Goal: Transaction & Acquisition: Download file/media

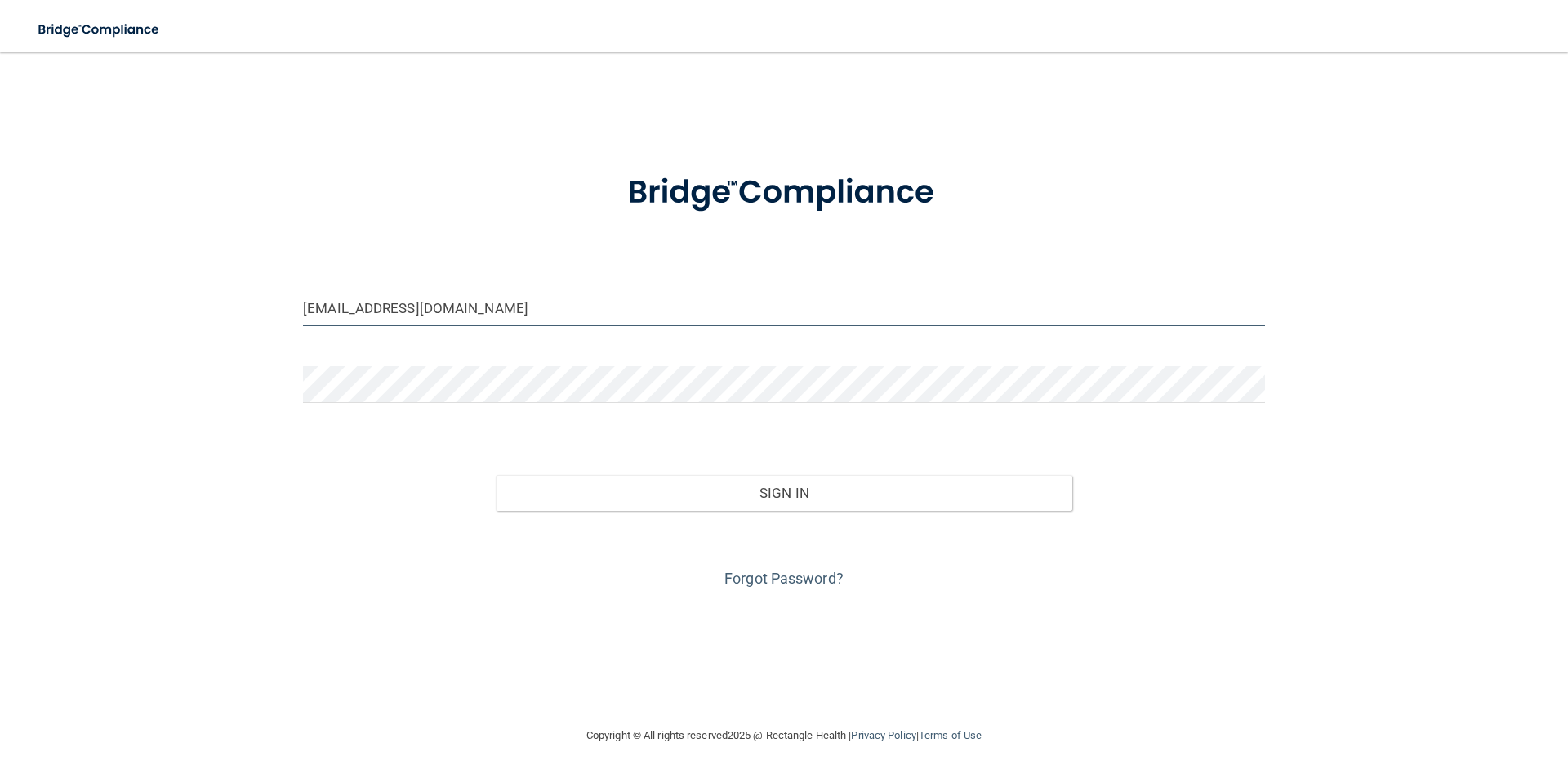
click at [416, 309] on input "[EMAIL_ADDRESS][DOMAIN_NAME]" at bounding box center [784, 308] width 962 height 37
click at [449, 301] on input "[EMAIL_ADDRESS][DOMAIN_NAME]" at bounding box center [784, 308] width 962 height 37
drag, startPoint x: 814, startPoint y: 454, endPoint x: 895, endPoint y: 444, distance: 81.6
click at [821, 447] on div "Sign In" at bounding box center [784, 475] width 987 height 68
click at [438, 303] on input "[EMAIL_ADDRESS][DOMAIN_NAME]" at bounding box center [784, 308] width 962 height 37
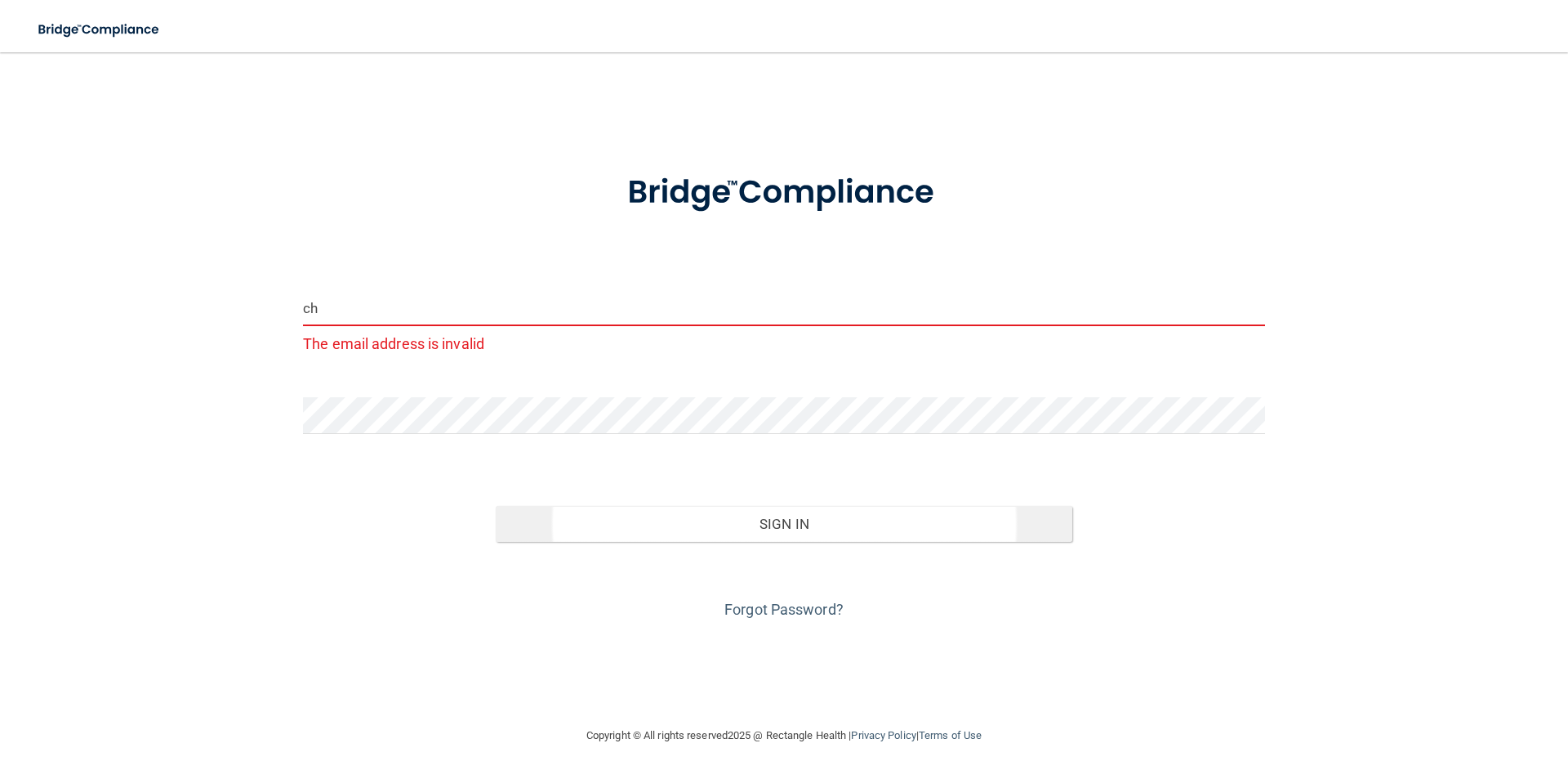
type input "c"
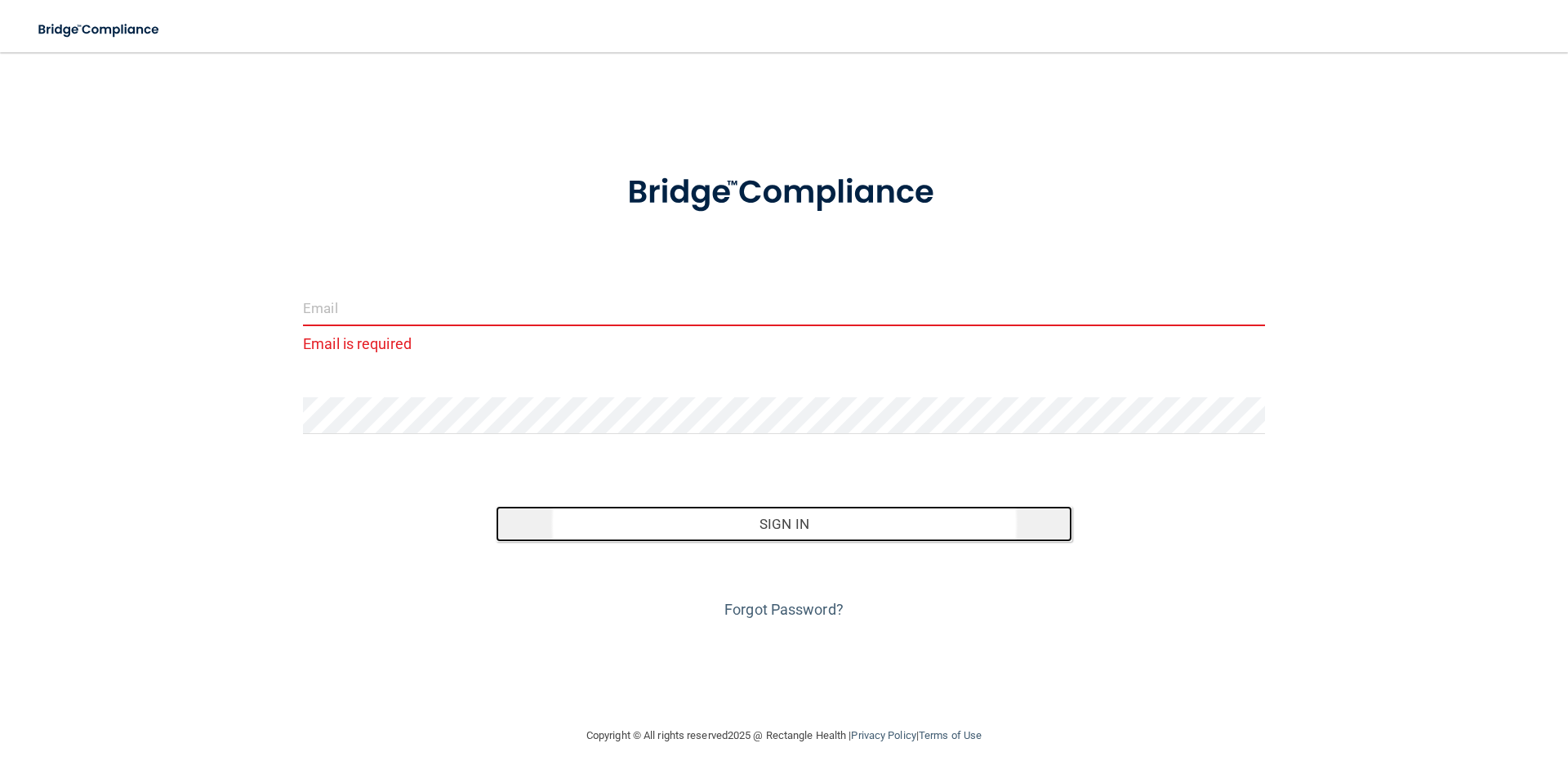
click at [853, 539] on button "Sign In" at bounding box center [784, 524] width 577 height 36
click at [836, 523] on button "Sign In" at bounding box center [784, 524] width 577 height 36
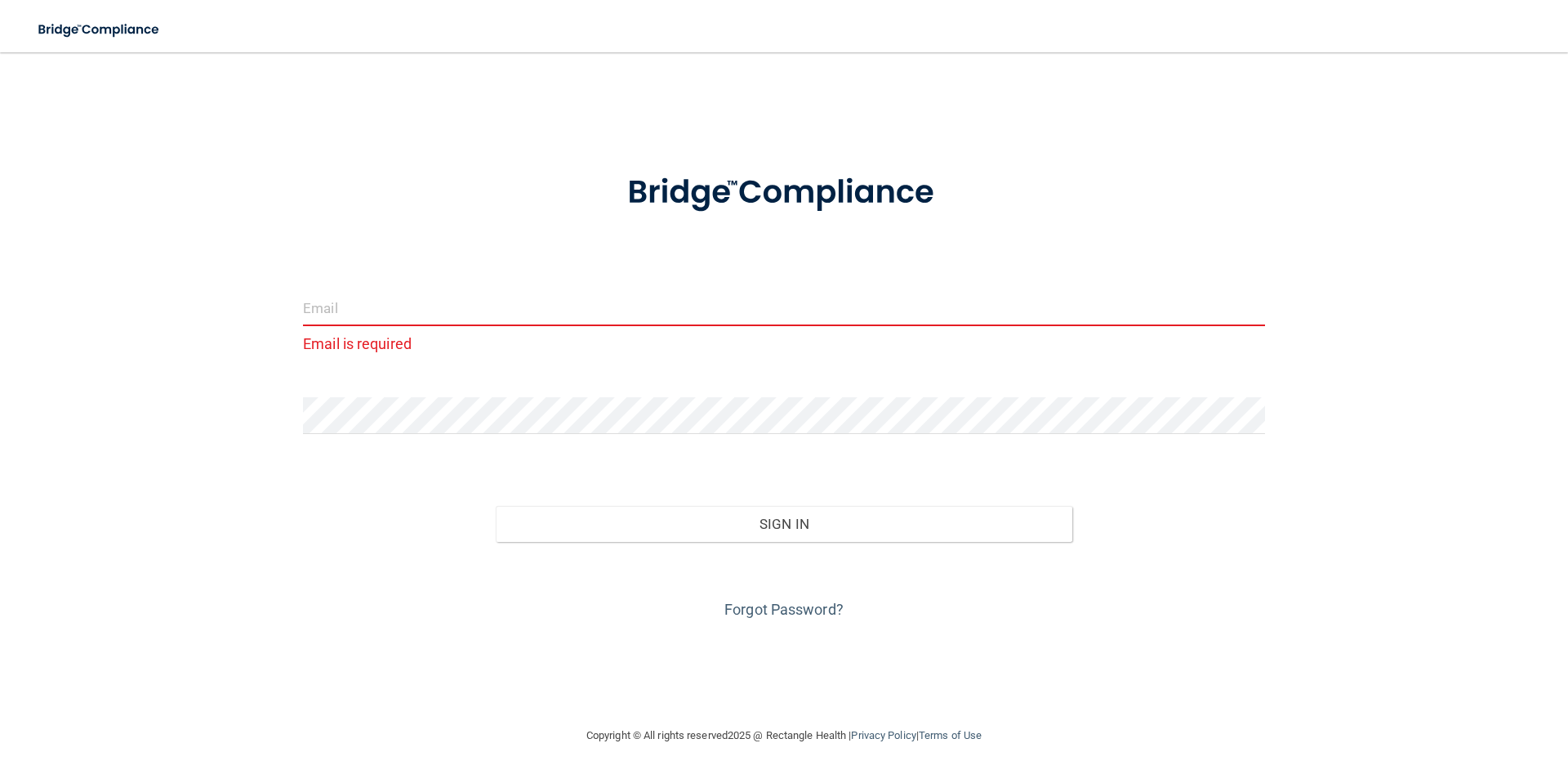
click at [351, 302] on input "email" at bounding box center [784, 308] width 962 height 37
click at [384, 306] on input "bevaharless2gmail.com" at bounding box center [784, 308] width 962 height 37
click at [376, 306] on input "bevaharlessgmail.com" at bounding box center [784, 308] width 962 height 37
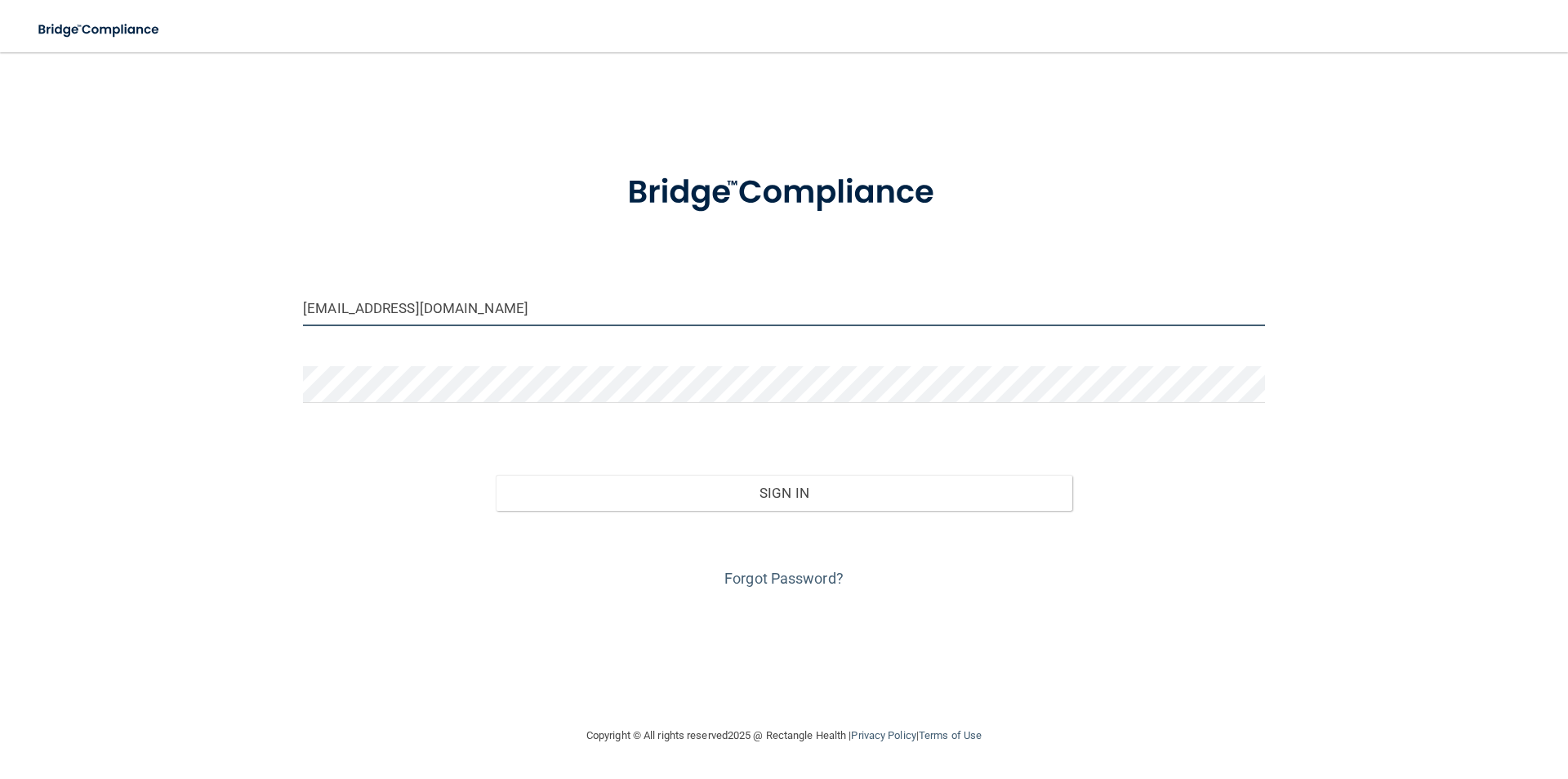
type input "[EMAIL_ADDRESS][DOMAIN_NAME]"
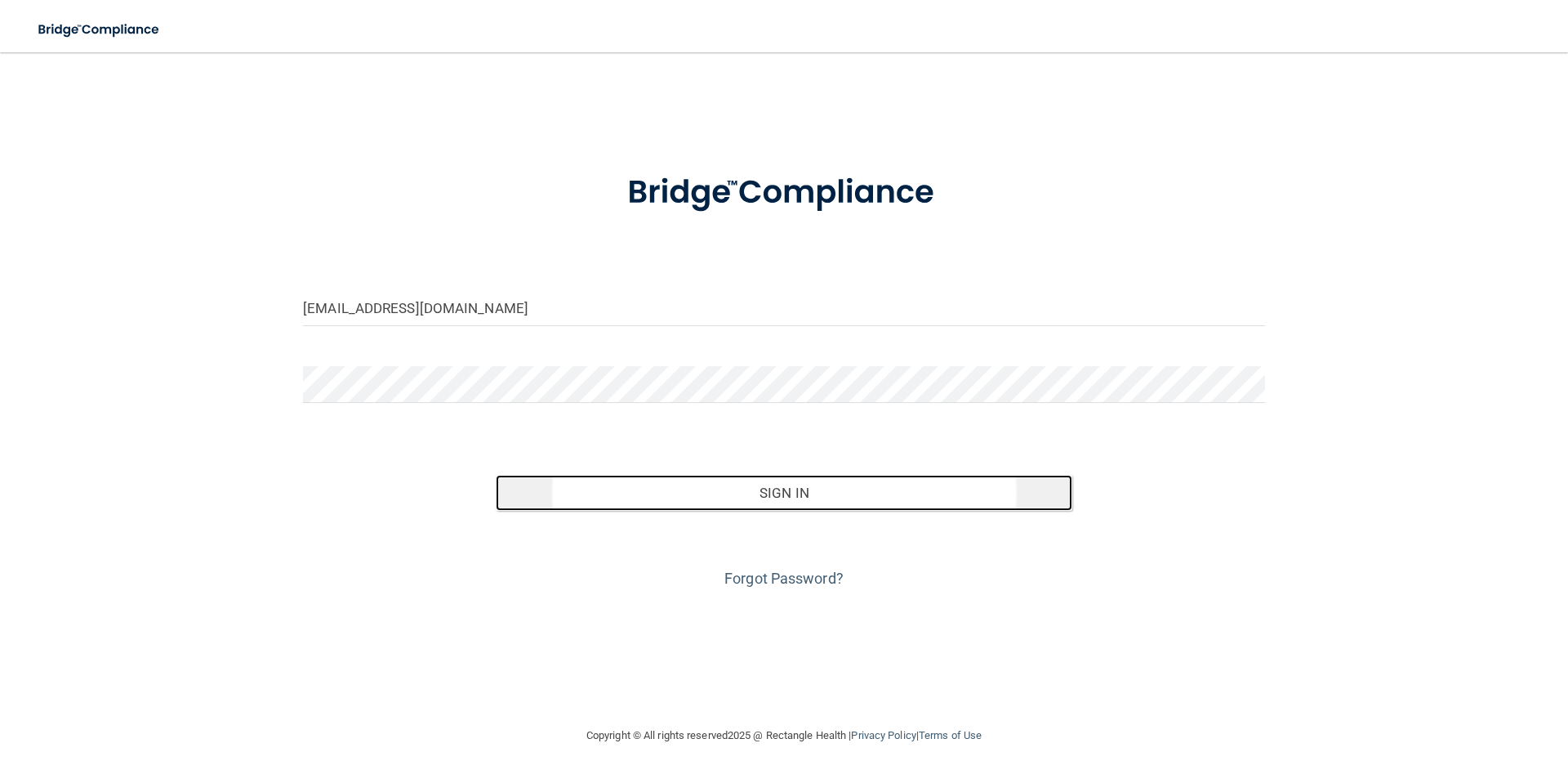
click at [812, 497] on button "Sign In" at bounding box center [784, 492] width 577 height 36
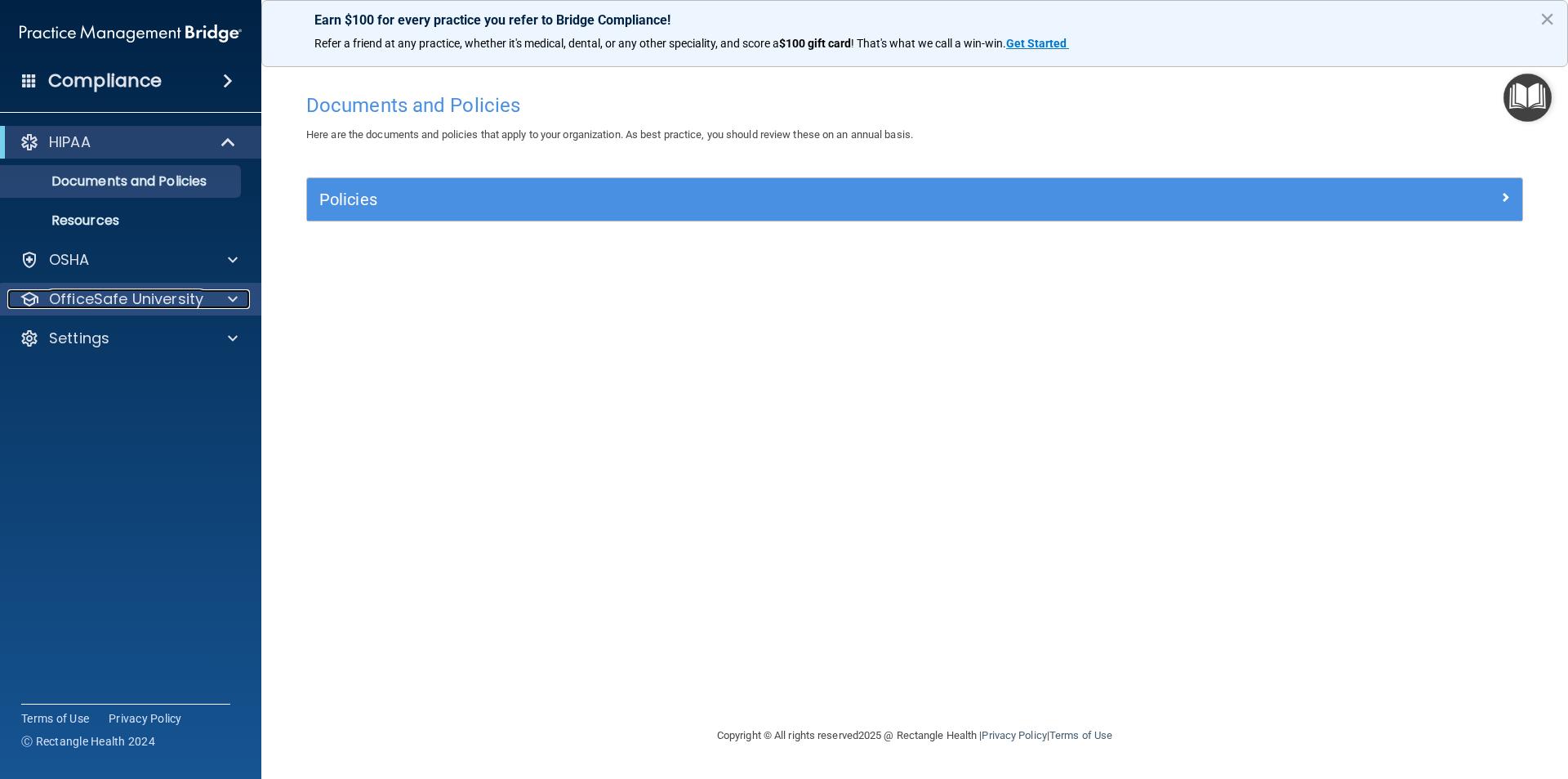
click at [173, 302] on p "OfficeSafe University" at bounding box center [126, 299] width 154 height 19
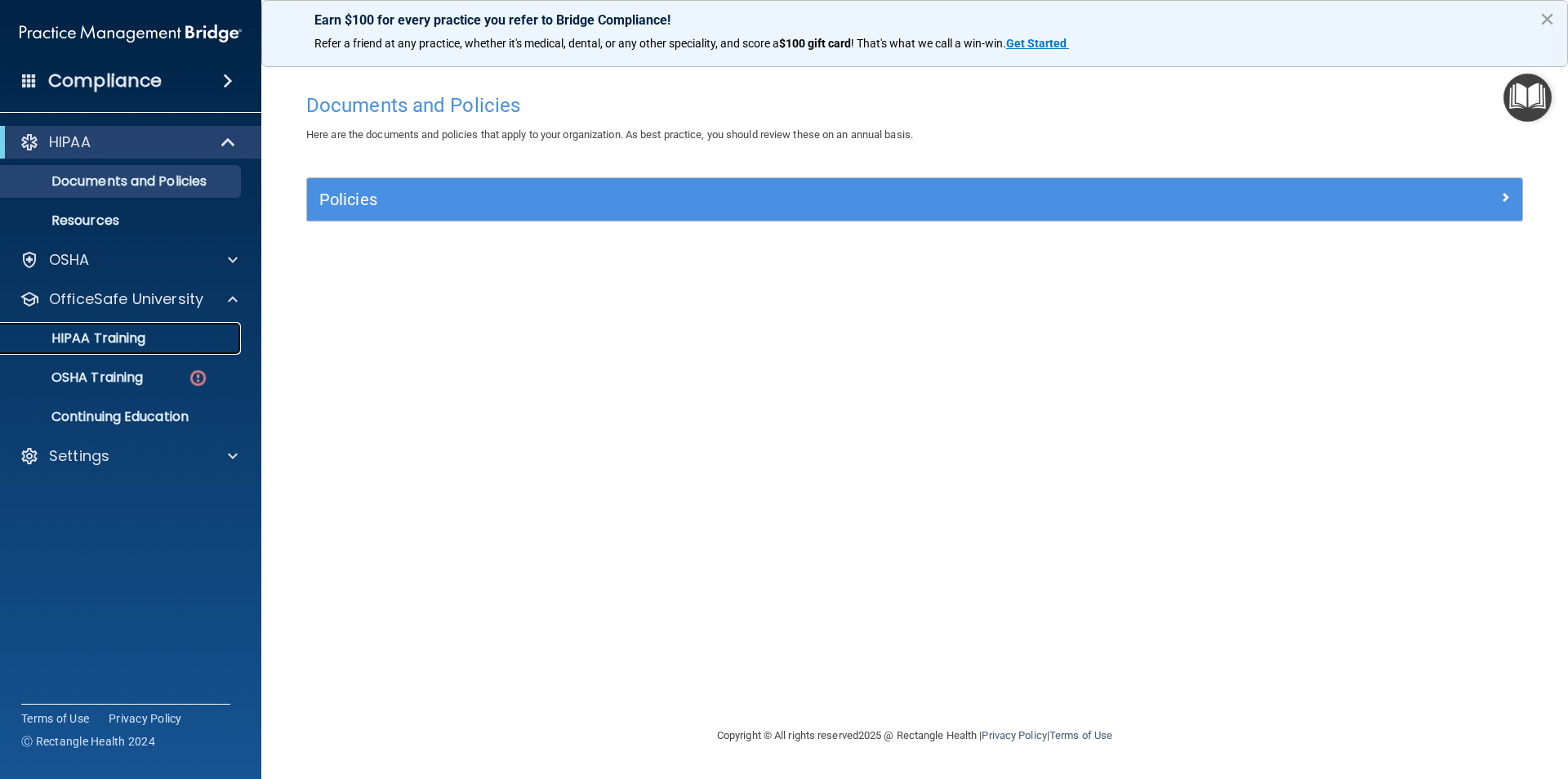
click at [141, 336] on p "HIPAA Training" at bounding box center [78, 337] width 135 height 16
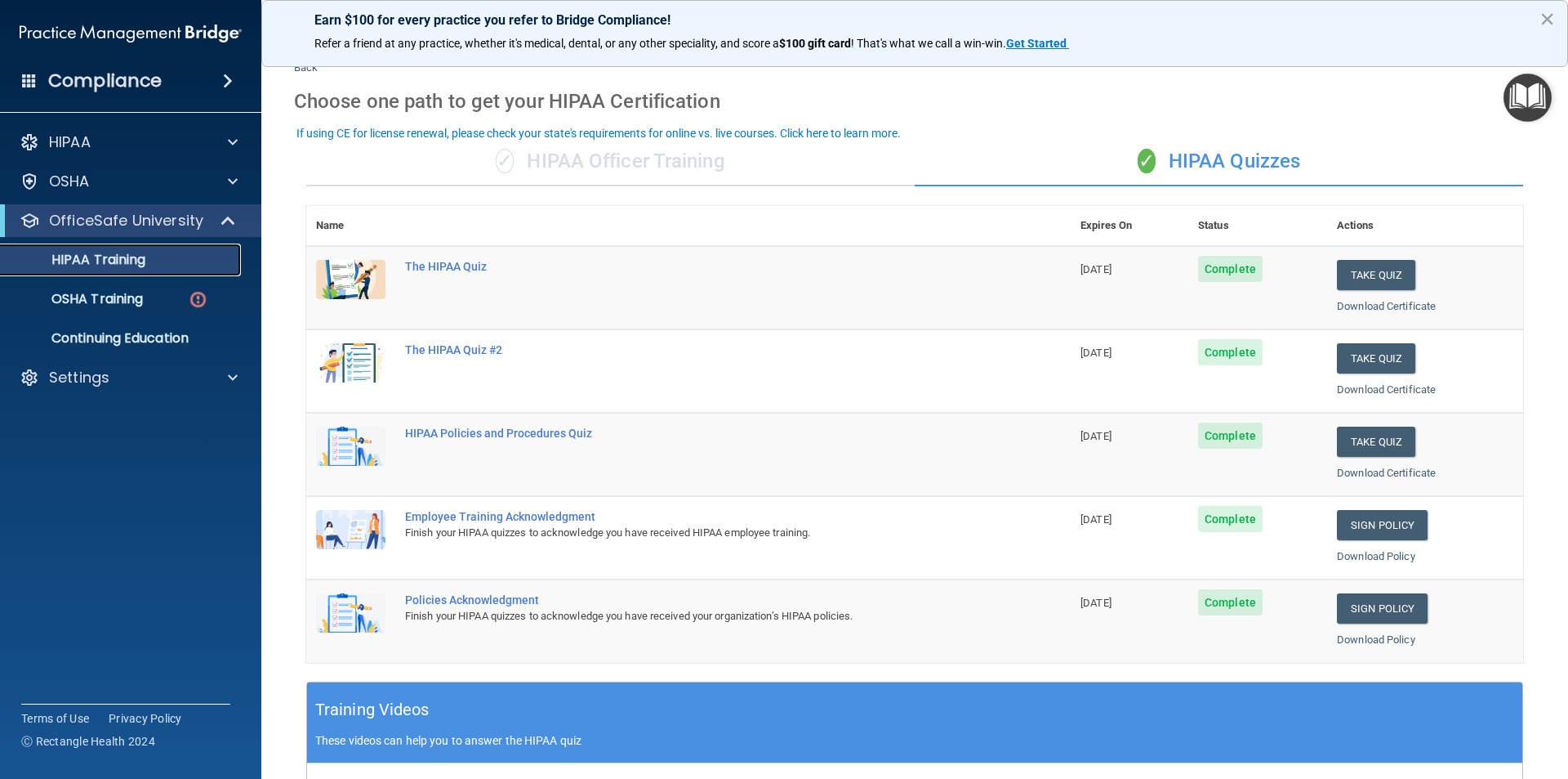
scroll to position [42, 0]
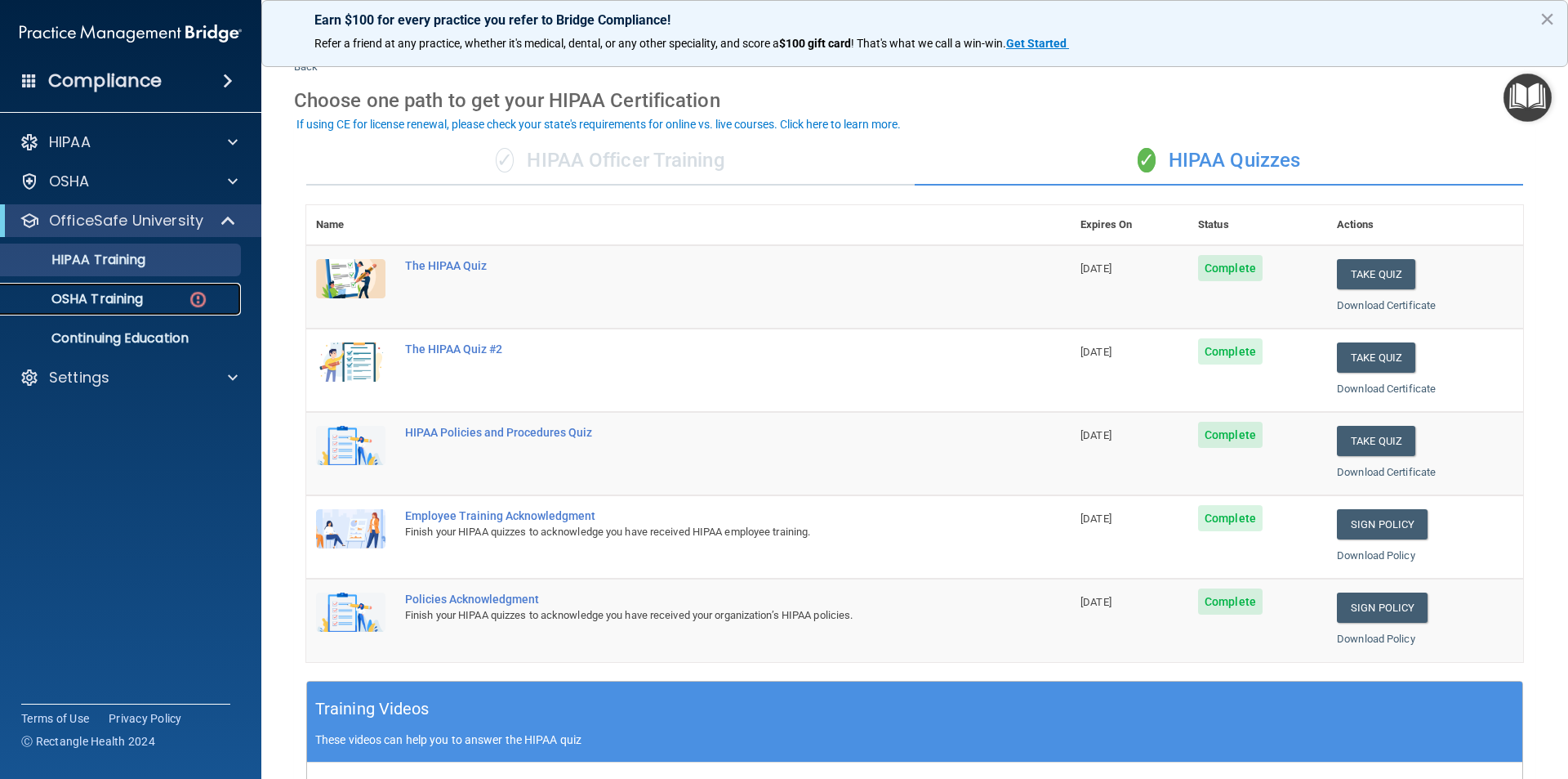
click at [110, 294] on p "OSHA Training" at bounding box center [76, 299] width 132 height 16
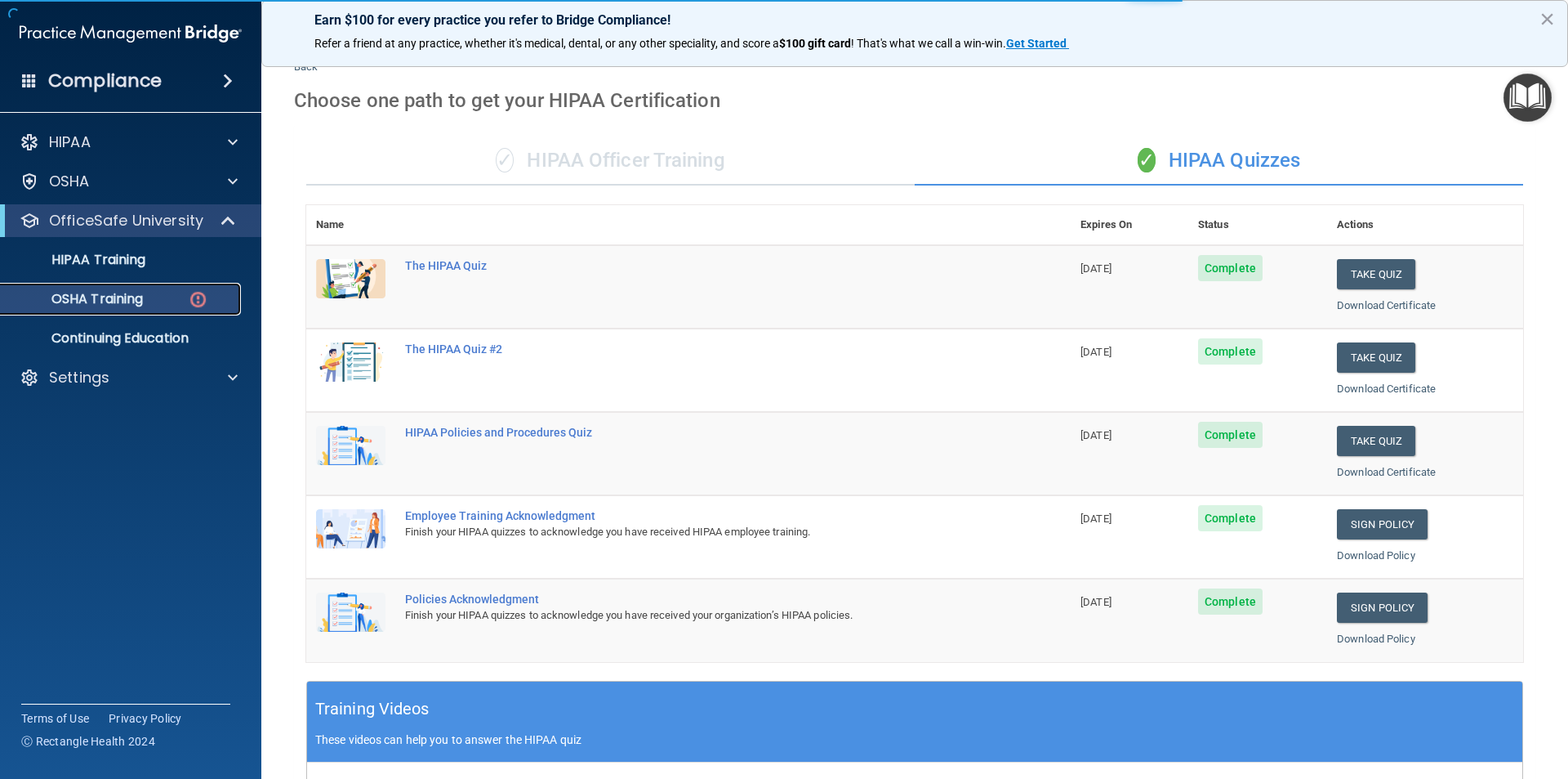
click at [110, 294] on p "OSHA Training" at bounding box center [76, 299] width 132 height 16
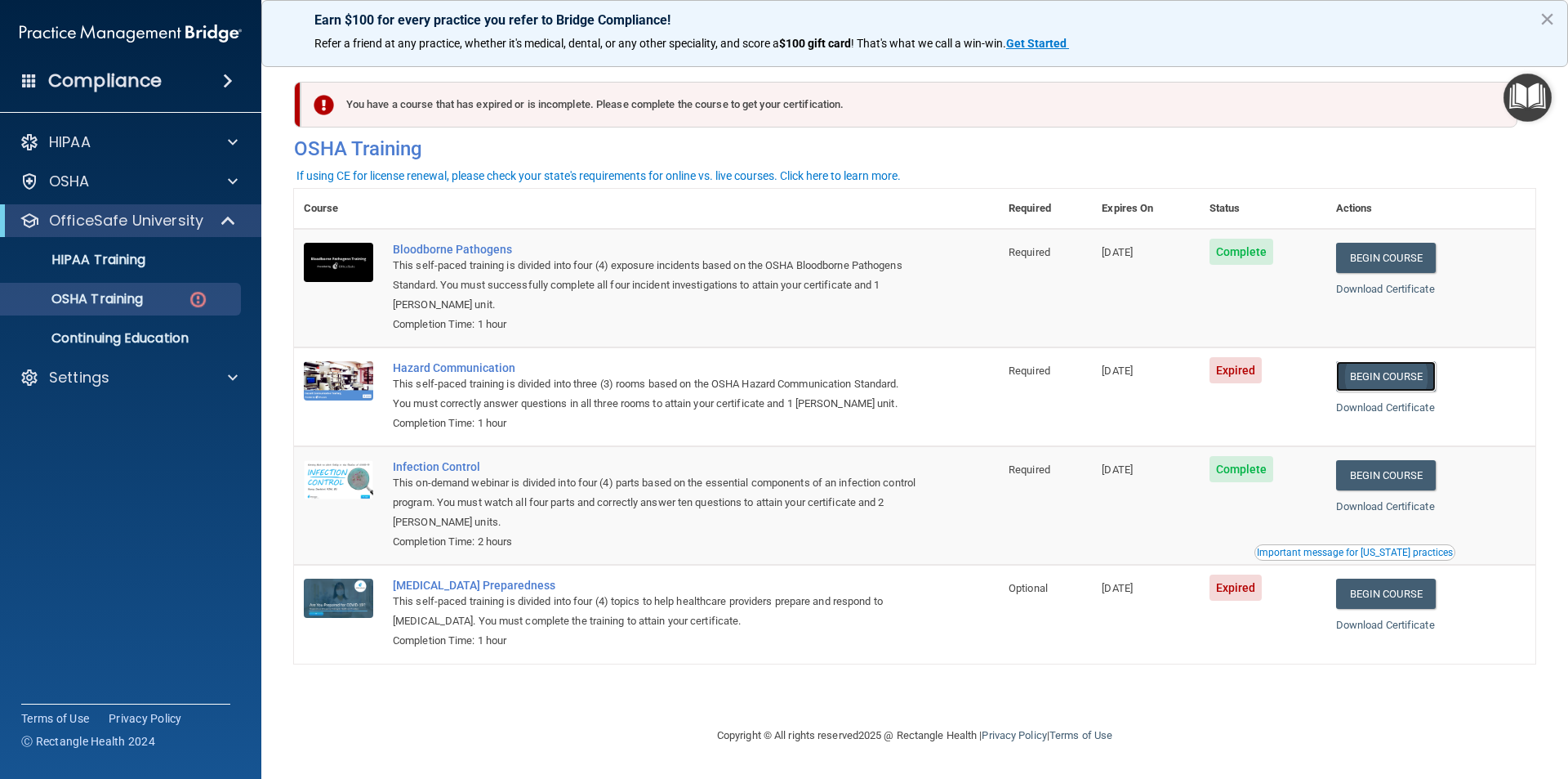
click at [1402, 378] on link "Begin Course" at bounding box center [1385, 376] width 99 height 30
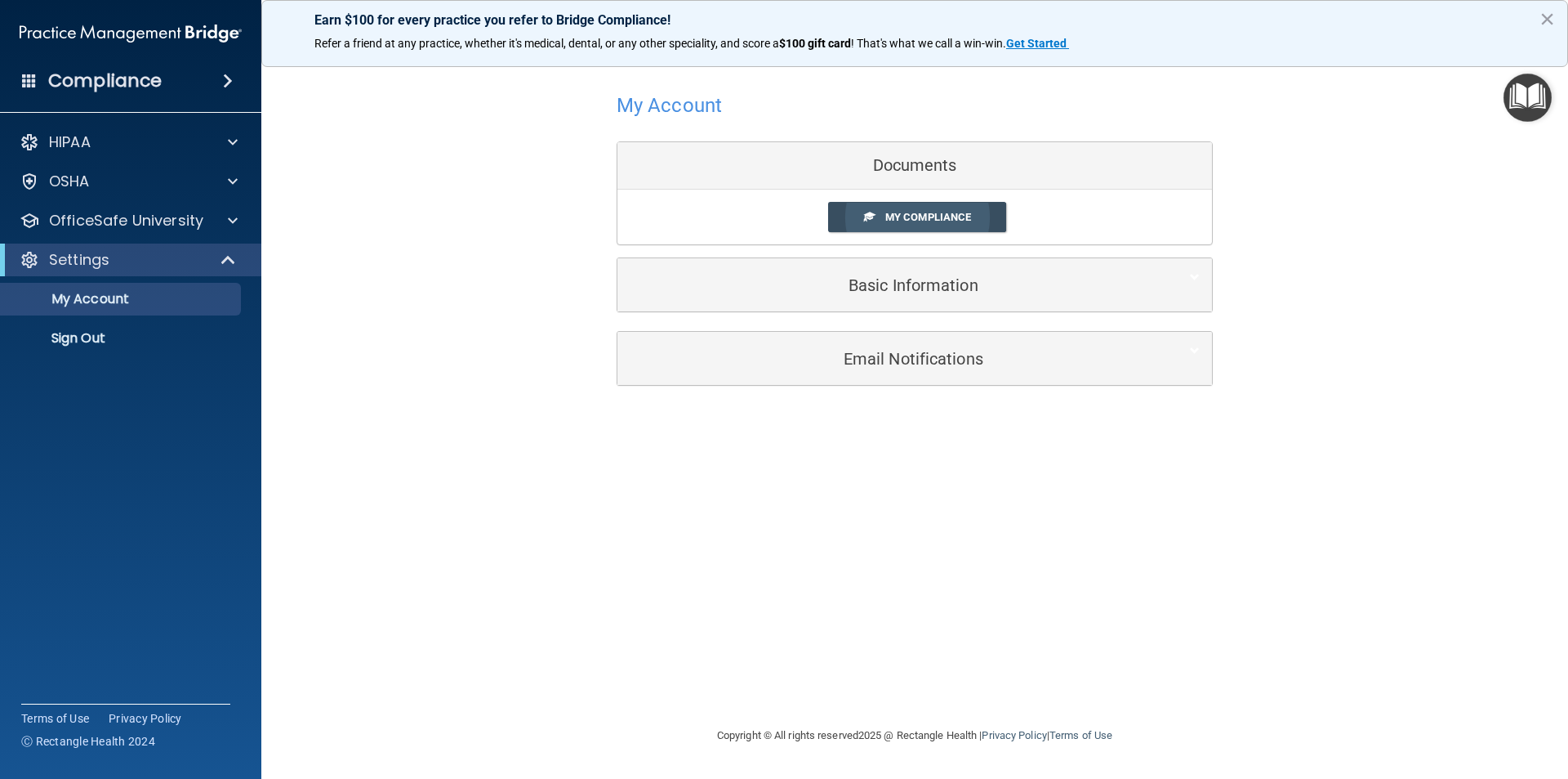
click at [862, 217] on link "My Compliance" at bounding box center [917, 216] width 179 height 30
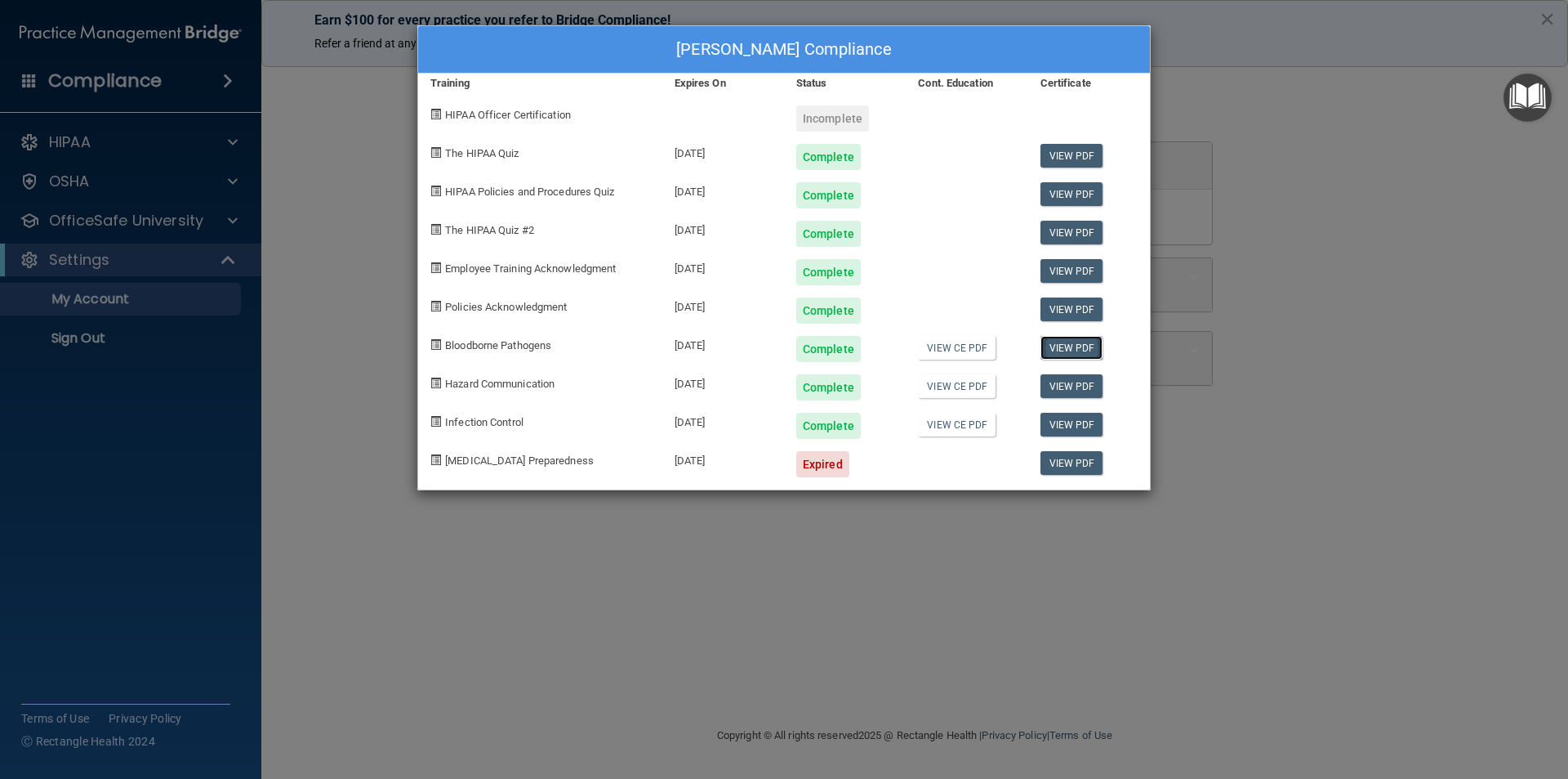
click at [1083, 343] on link "View PDF" at bounding box center [1072, 347] width 63 height 24
drag, startPoint x: 1458, startPoint y: 464, endPoint x: 1452, endPoint y: 458, distance: 8.5
click at [1458, 464] on div "[PERSON_NAME] Compliance Training Expires On Status Cont. Education Certificate…" at bounding box center [784, 390] width 1568 height 779
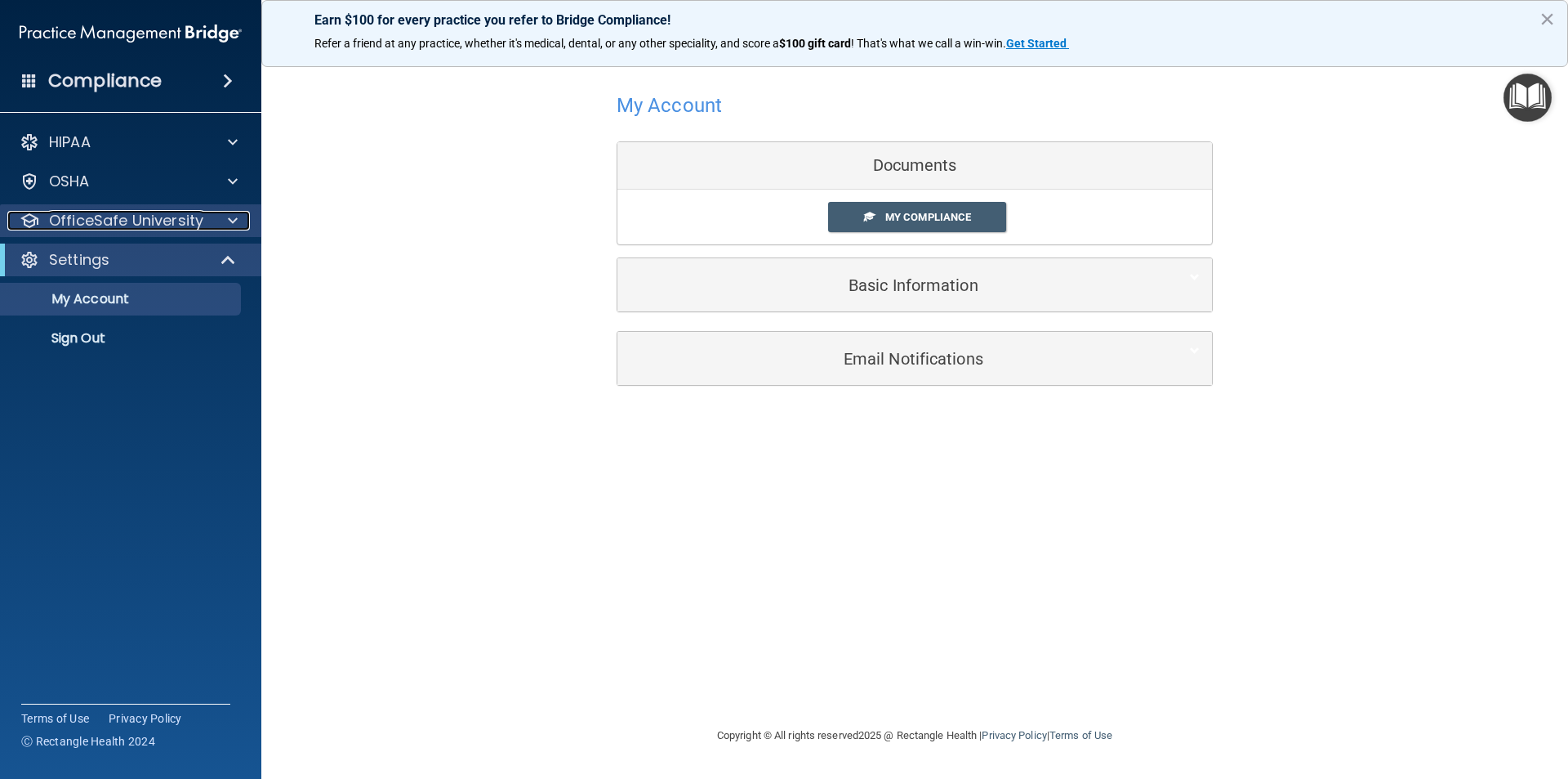
click at [81, 217] on p "OfficeSafe University" at bounding box center [126, 221] width 154 height 19
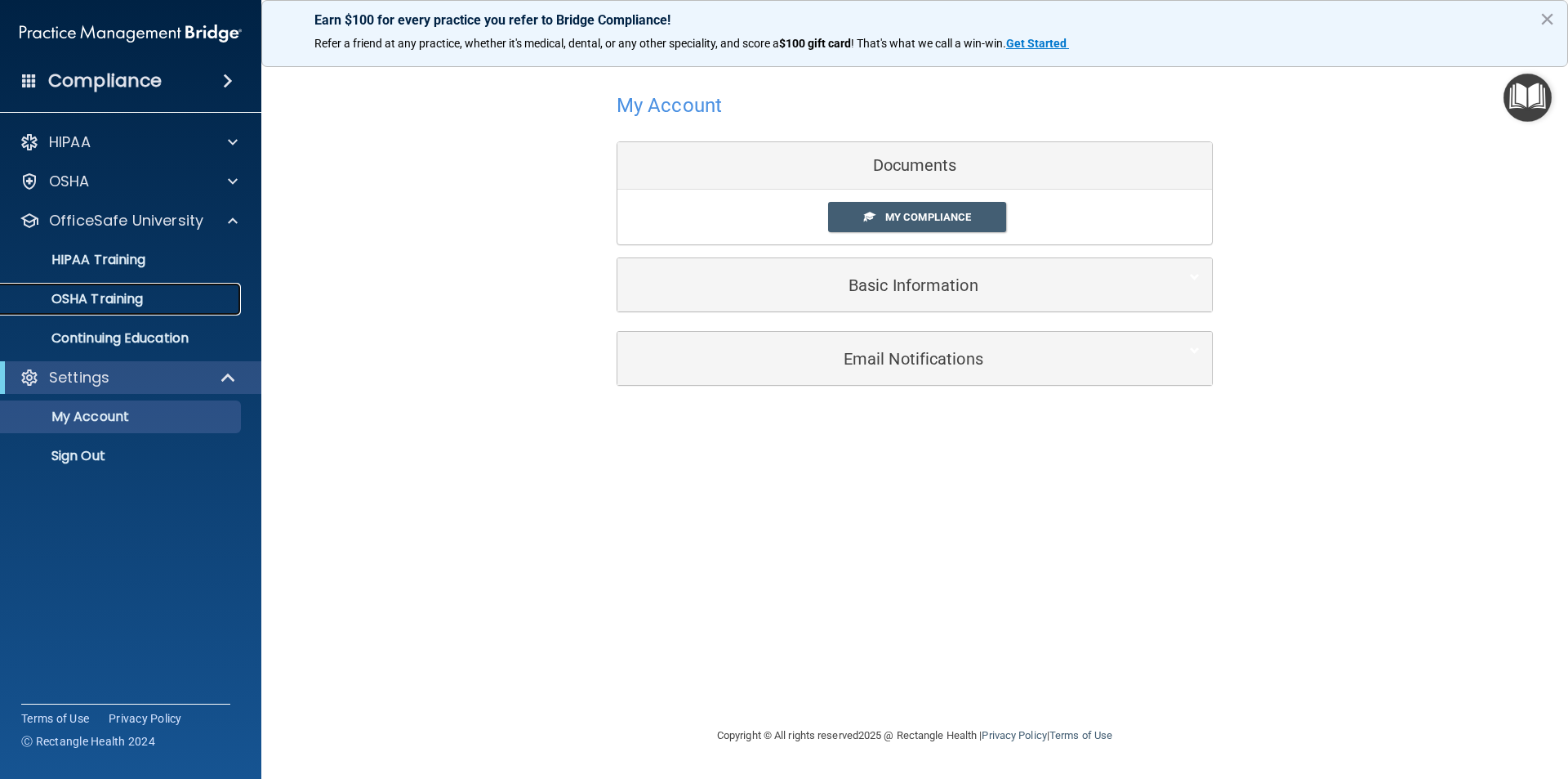
click at [106, 297] on p "OSHA Training" at bounding box center [76, 299] width 132 height 16
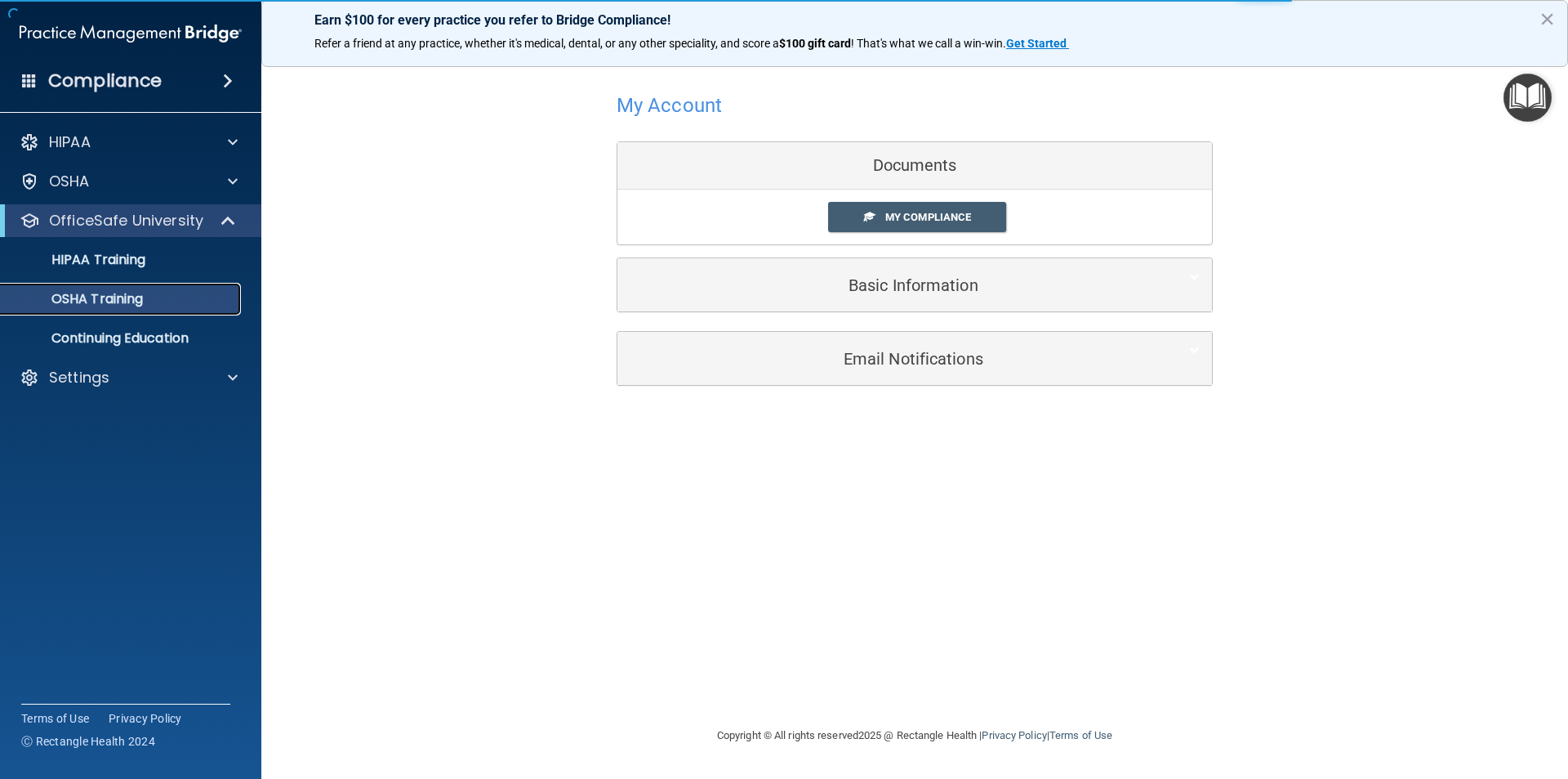
click at [106, 297] on p "OSHA Training" at bounding box center [76, 299] width 132 height 16
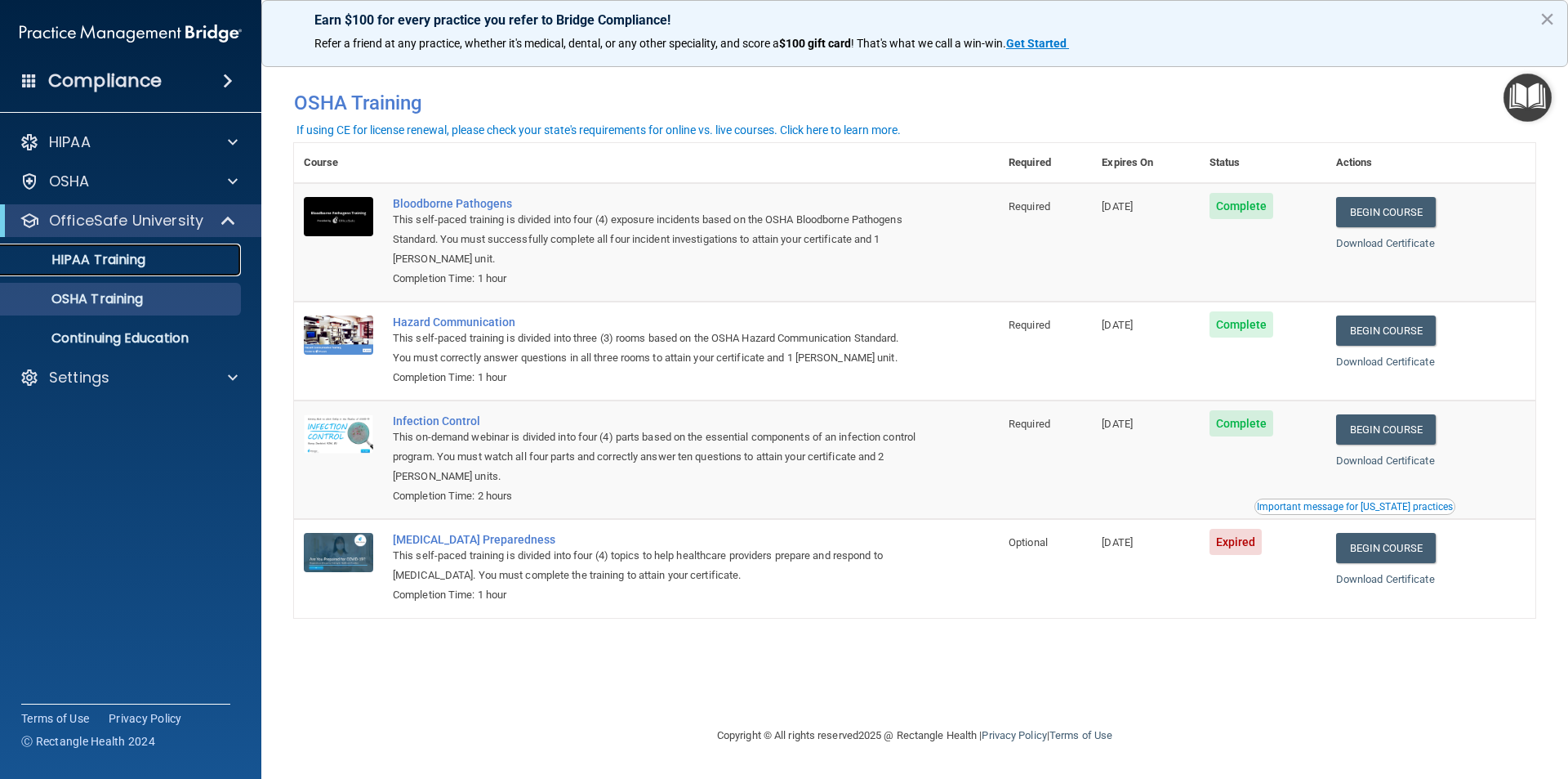
click at [111, 259] on p "HIPAA Training" at bounding box center [78, 259] width 135 height 16
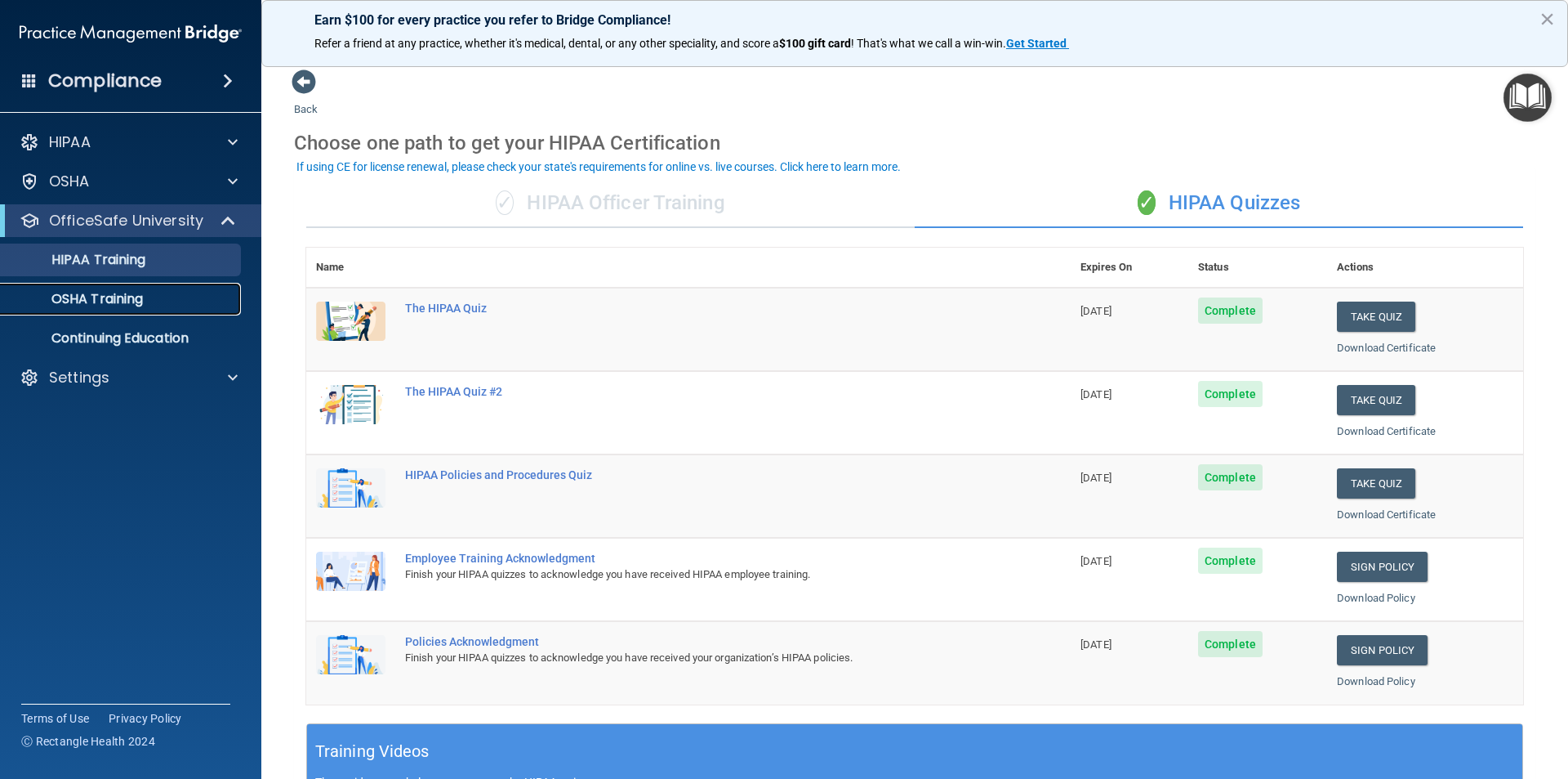
click at [151, 303] on div "OSHA Training" at bounding box center [121, 299] width 223 height 16
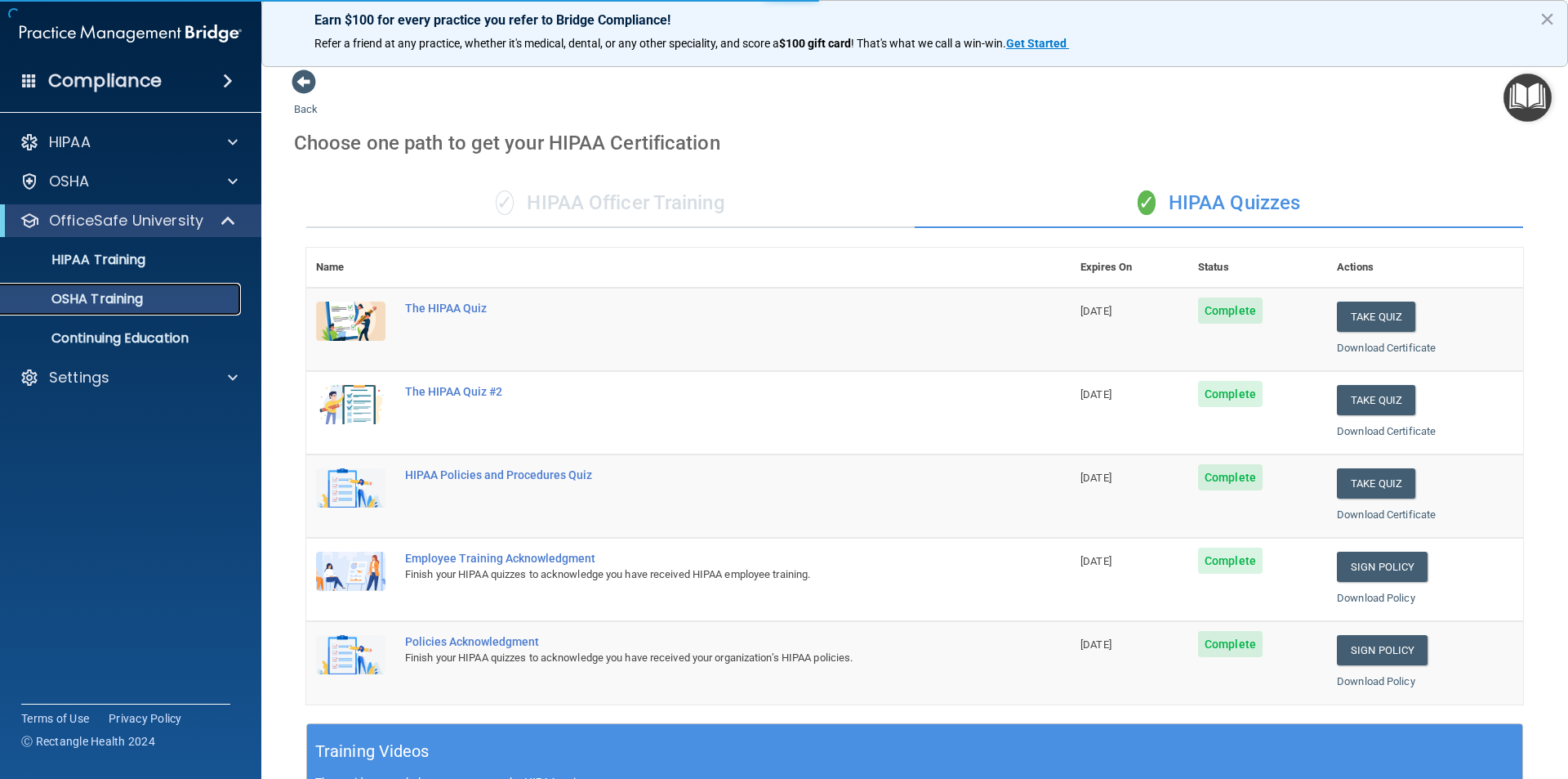
click at [151, 303] on div "OSHA Training" at bounding box center [121, 299] width 223 height 16
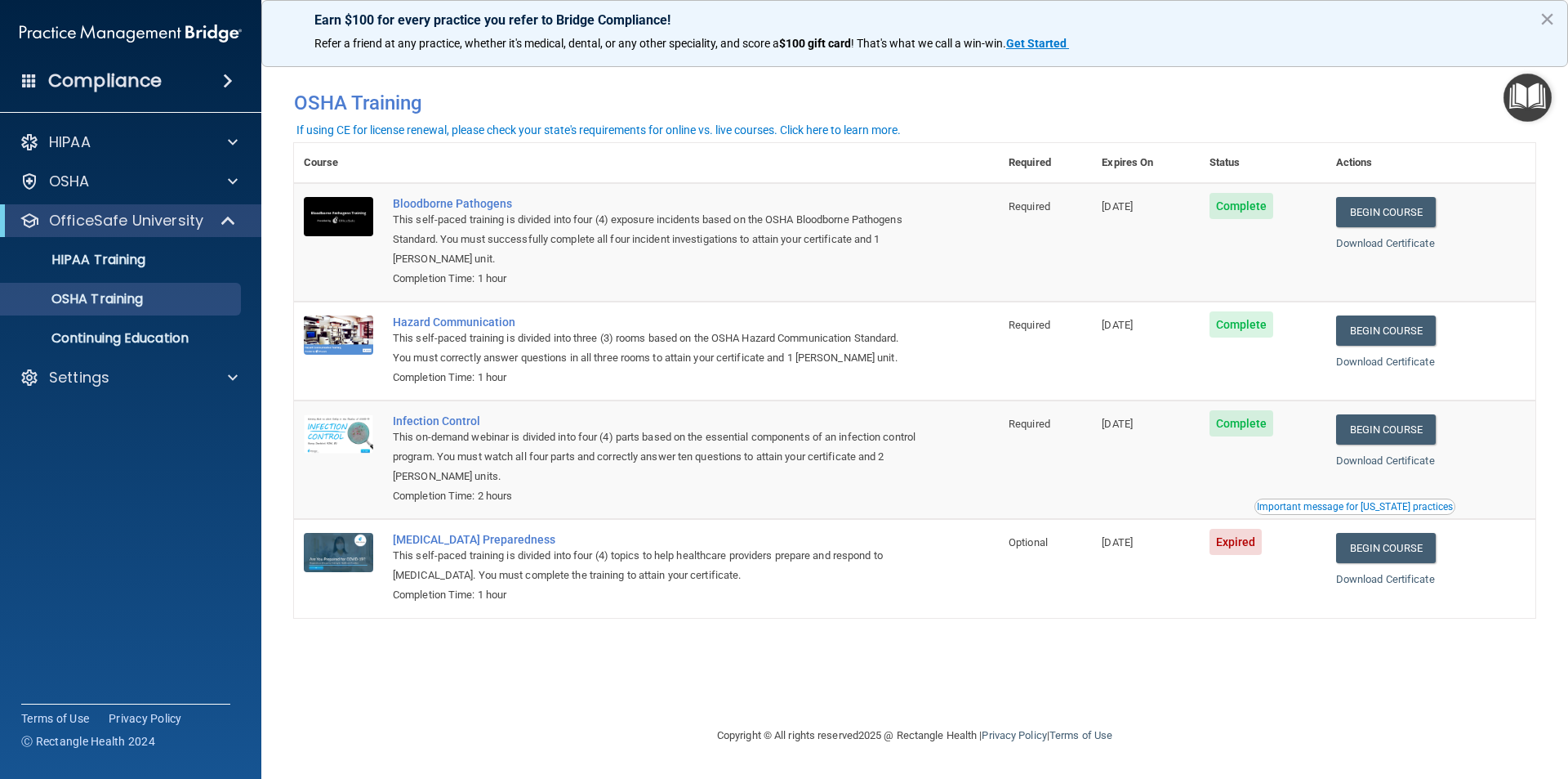
click at [1475, 233] on td "Begin Course Download Certificate" at bounding box center [1430, 242] width 209 height 119
click at [1395, 246] on link "Download Certificate" at bounding box center [1385, 243] width 99 height 13
click at [1377, 370] on div "Download Certificate" at bounding box center [1430, 362] width 190 height 19
click at [1374, 359] on link "Download Certificate" at bounding box center [1385, 362] width 99 height 13
click at [1378, 461] on link "Download Certificate" at bounding box center [1385, 460] width 99 height 13
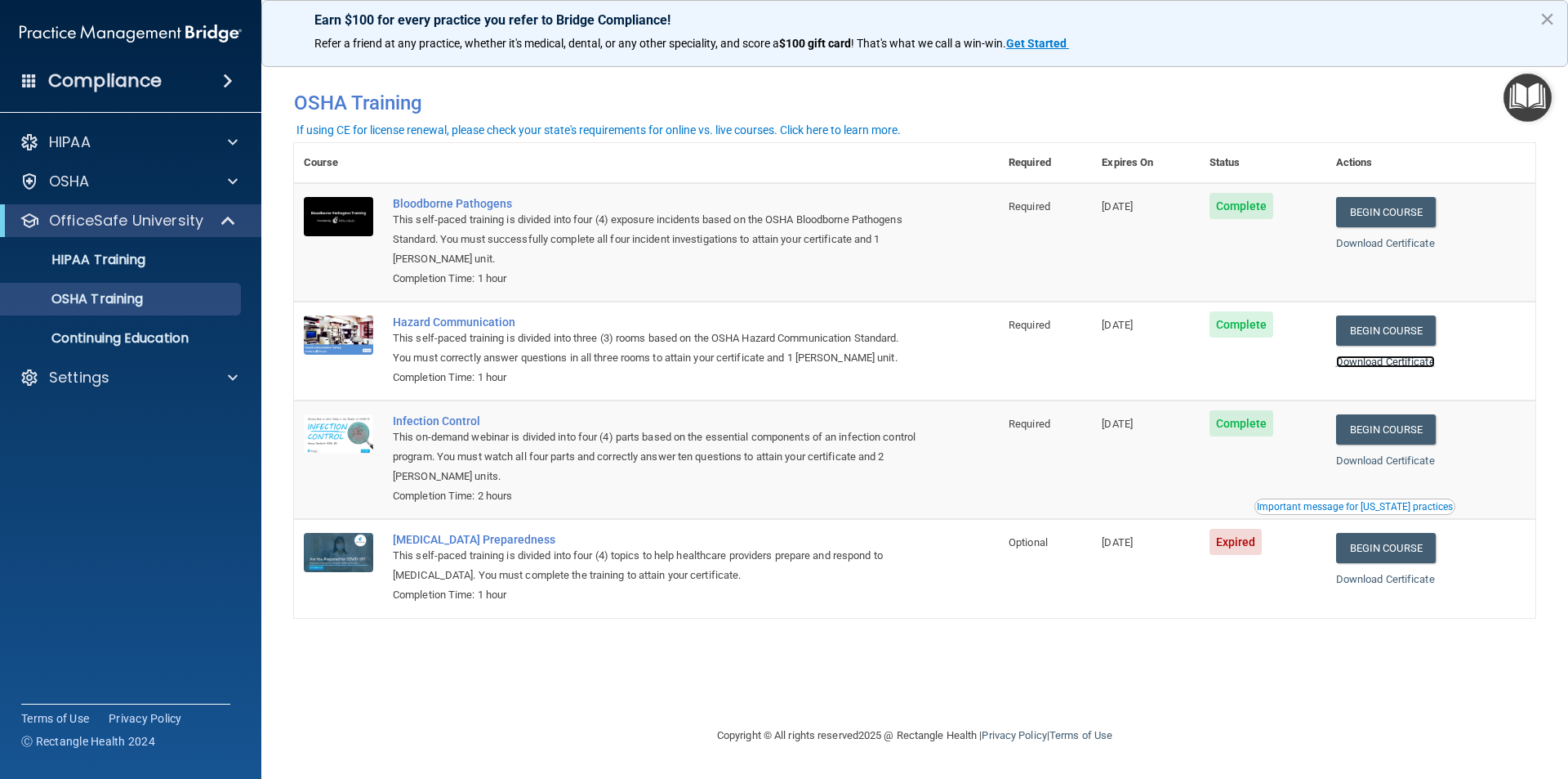
click at [1392, 366] on link "Download Certificate" at bounding box center [1385, 362] width 99 height 13
click at [1395, 246] on link "Download Certificate" at bounding box center [1385, 243] width 99 height 13
